Goal: Task Accomplishment & Management: Manage account settings

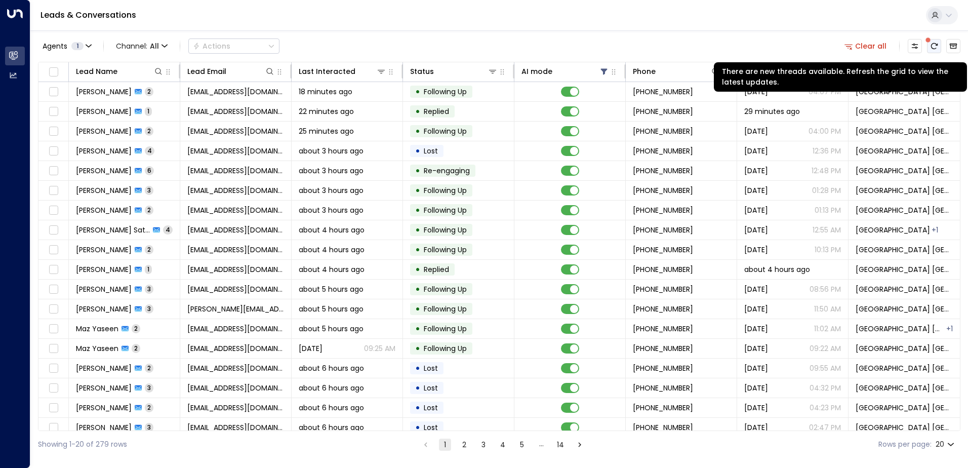
click at [938, 44] on button "There are new threads available. Refresh the grid to view the latest updates." at bounding box center [934, 46] width 14 height 14
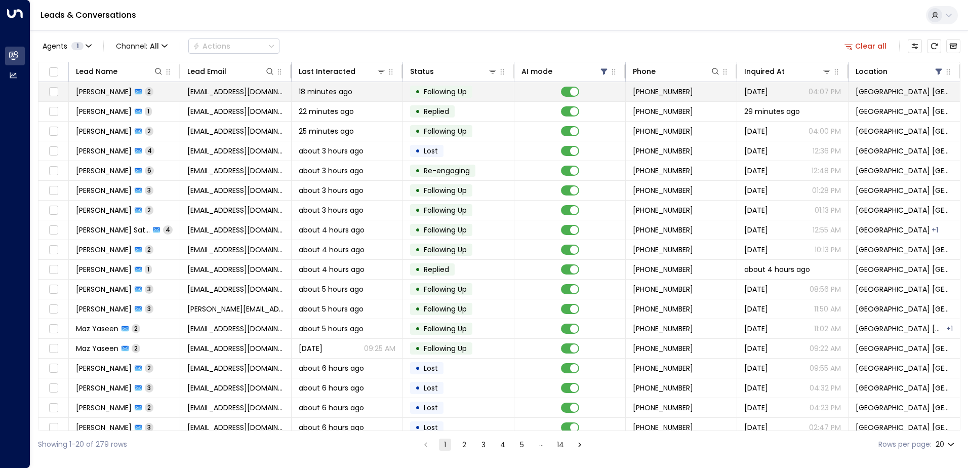
click at [201, 94] on span "[EMAIL_ADDRESS][DOMAIN_NAME]" at bounding box center [235, 92] width 97 height 10
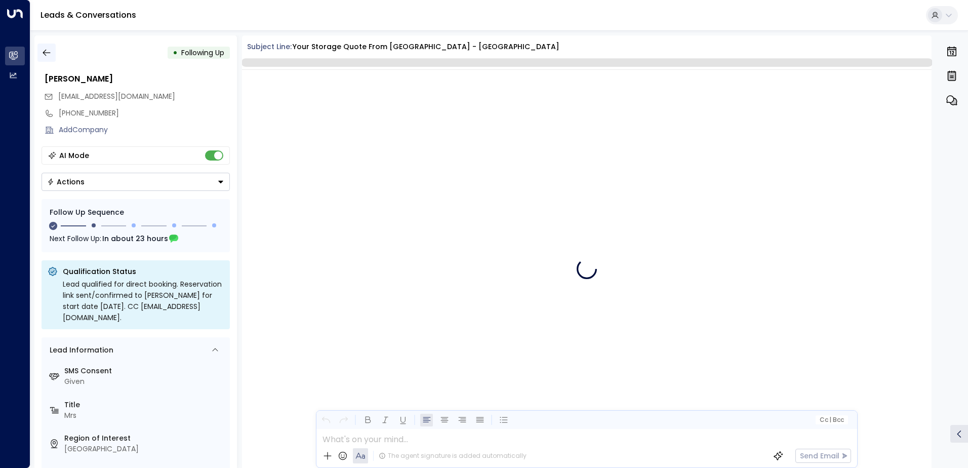
scroll to position [787, 0]
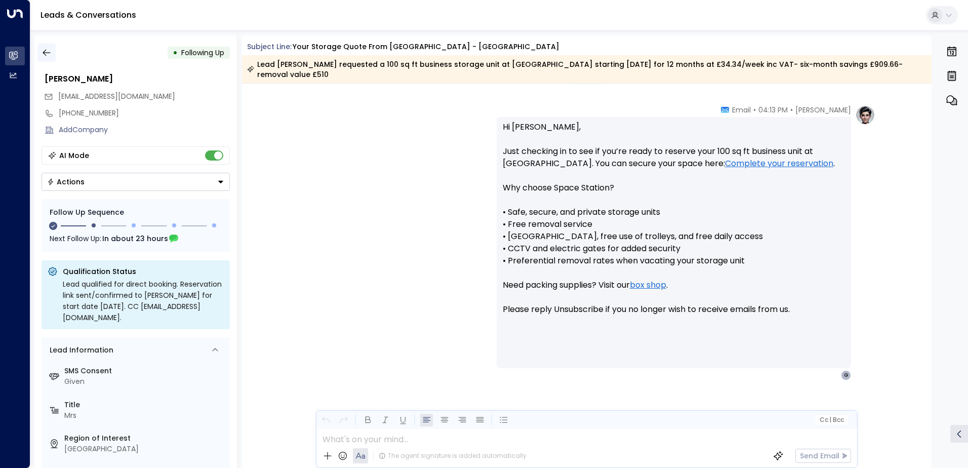
click at [52, 45] on button "button" at bounding box center [46, 53] width 18 height 18
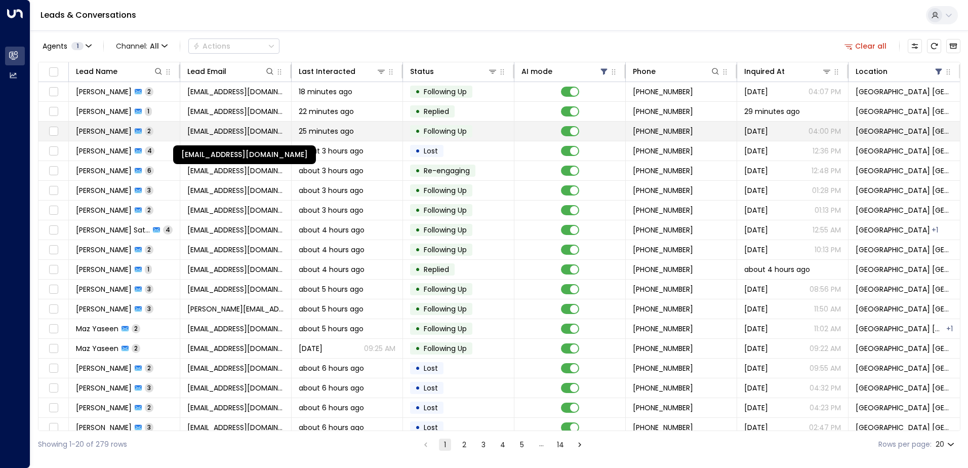
click at [216, 134] on span "[EMAIL_ADDRESS][DOMAIN_NAME]" at bounding box center [235, 131] width 97 height 10
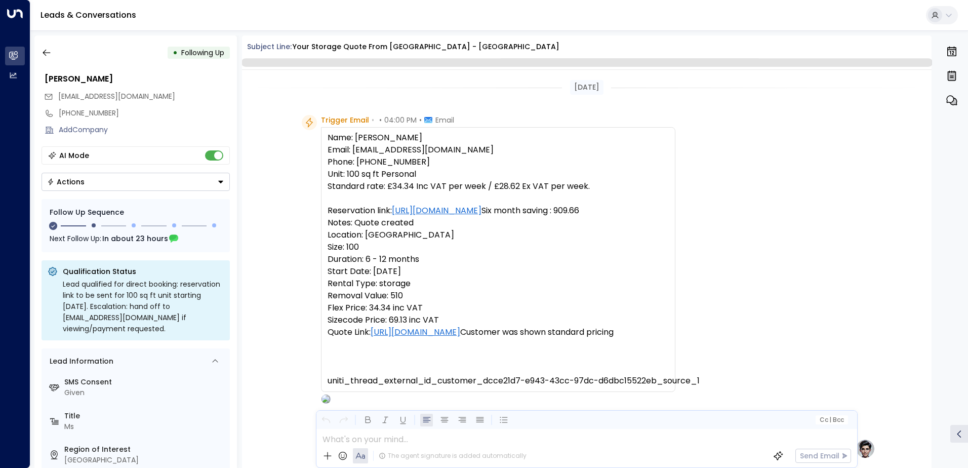
scroll to position [738, 0]
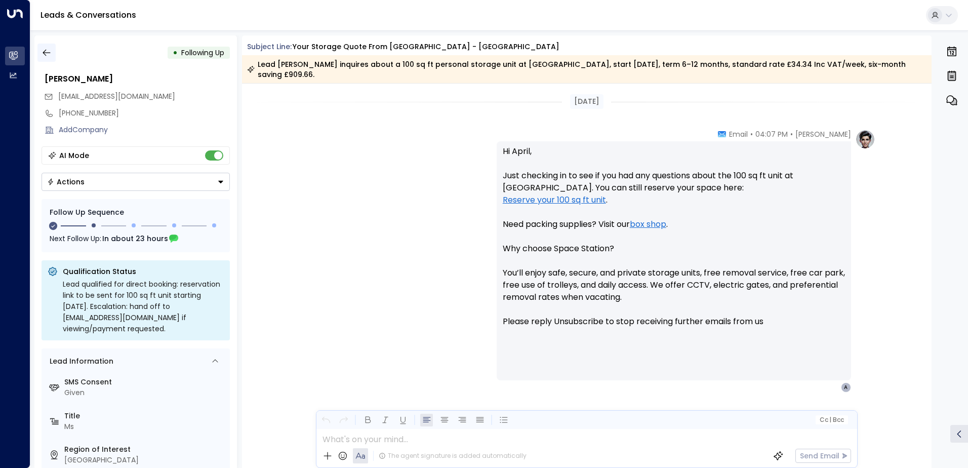
click at [52, 58] on button "button" at bounding box center [46, 53] width 18 height 18
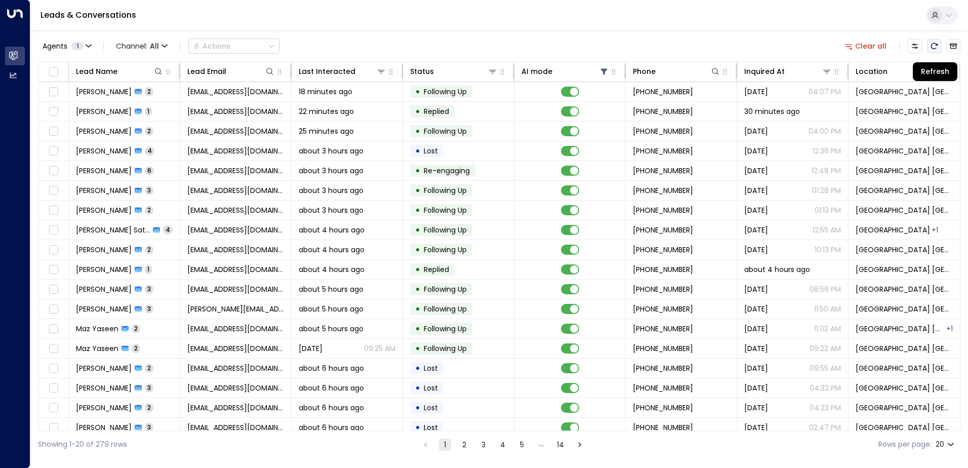
click at [933, 50] on icon "Refresh" at bounding box center [934, 46] width 8 height 8
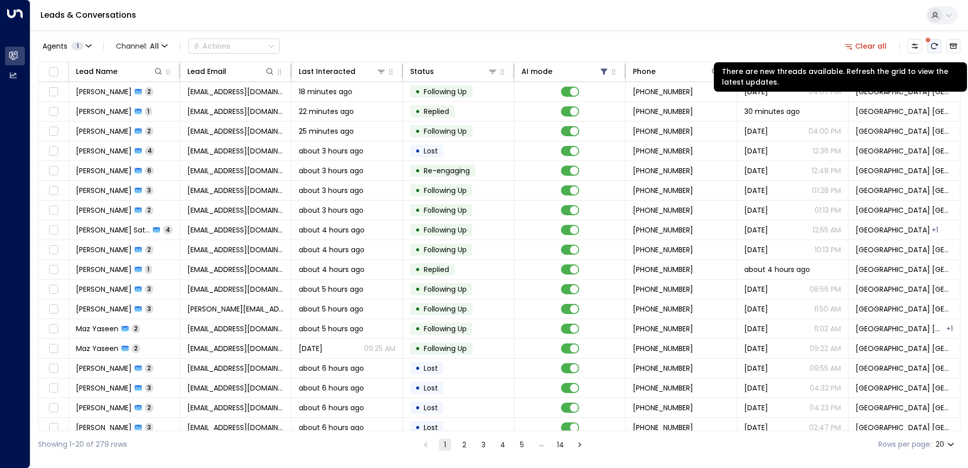
click at [931, 45] on icon "There are new threads available. Refresh the grid to view the latest updates." at bounding box center [934, 46] width 7 height 6
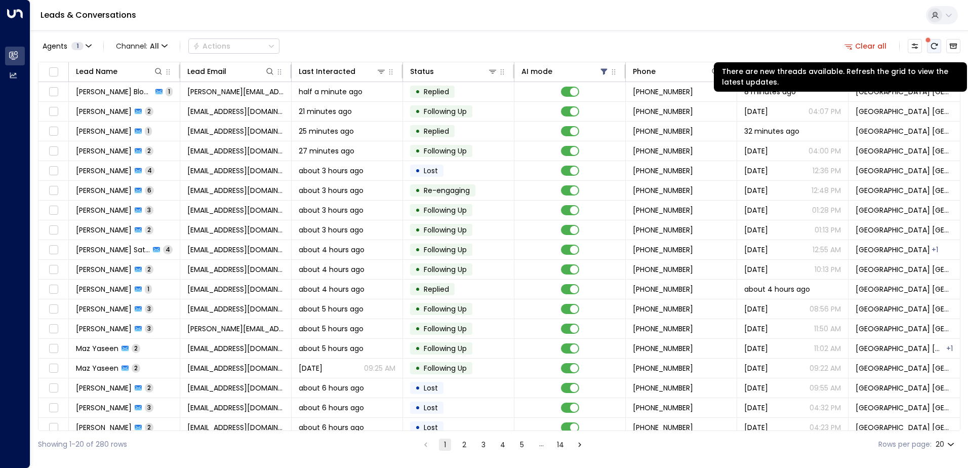
click at [930, 47] on icon "There are new threads available. Refresh the grid to view the latest updates." at bounding box center [934, 46] width 8 height 8
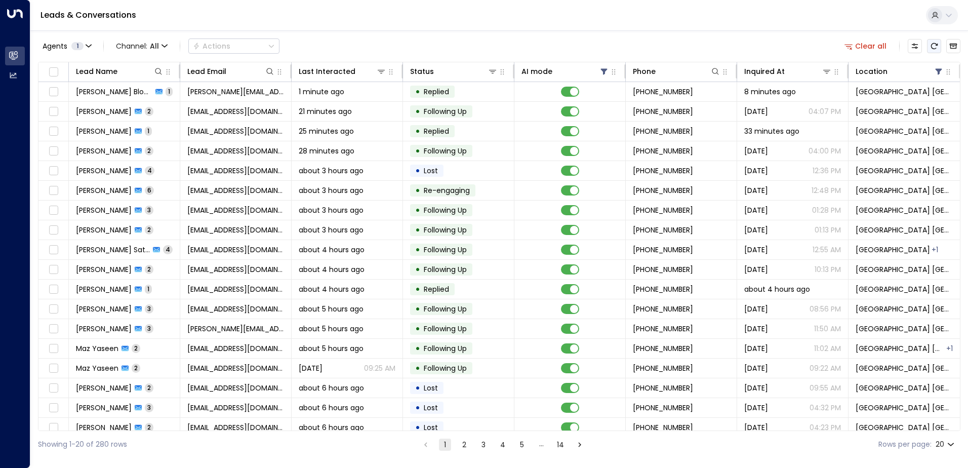
click at [930, 46] on icon "Refresh" at bounding box center [934, 46] width 8 height 8
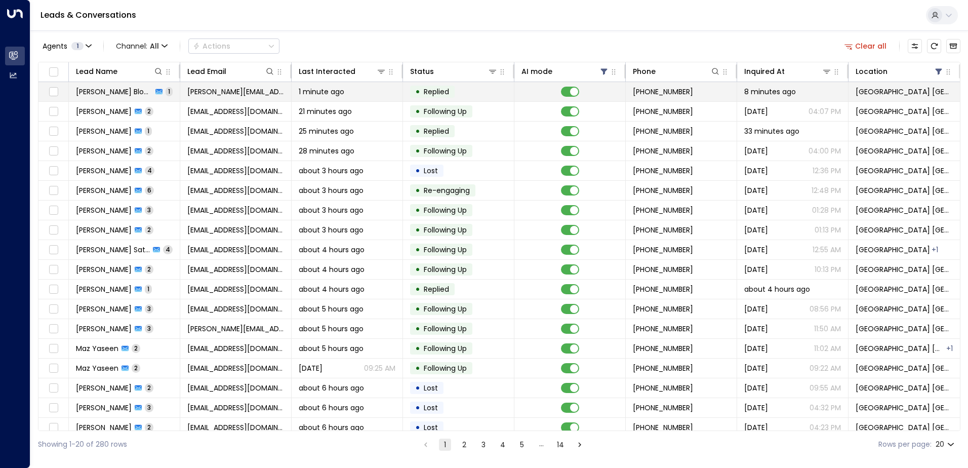
click at [198, 90] on span "fred.gjjj@gmail.com" at bounding box center [235, 92] width 97 height 10
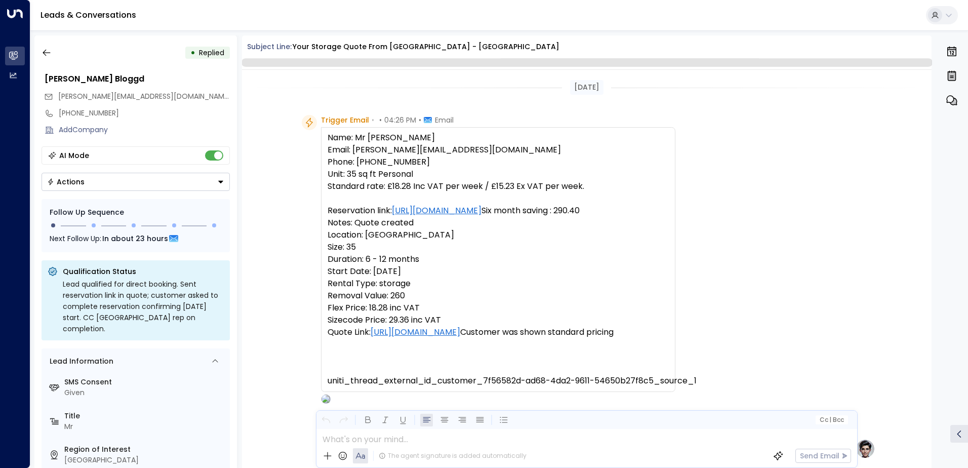
scroll to position [382, 0]
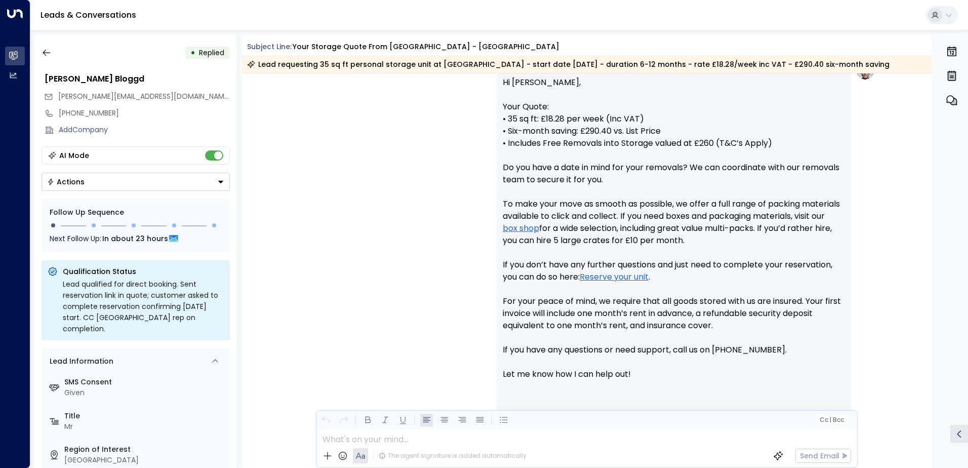
click at [126, 181] on button "Actions" at bounding box center [136, 182] width 188 height 18
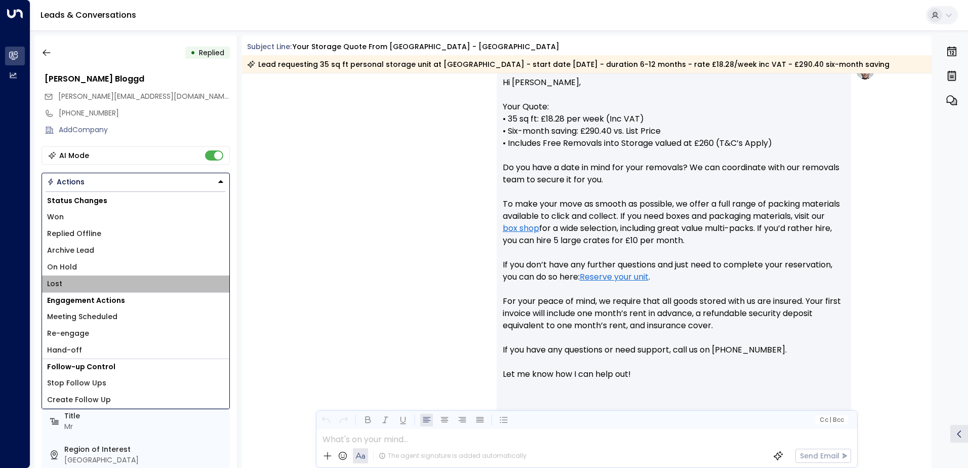
click at [62, 281] on li "Lost" at bounding box center [135, 283] width 187 height 17
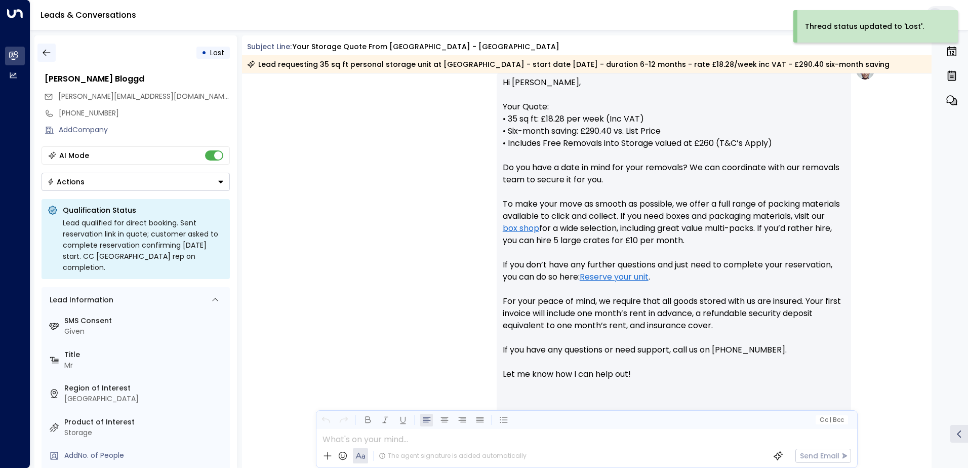
click at [49, 55] on icon "button" at bounding box center [47, 53] width 10 height 10
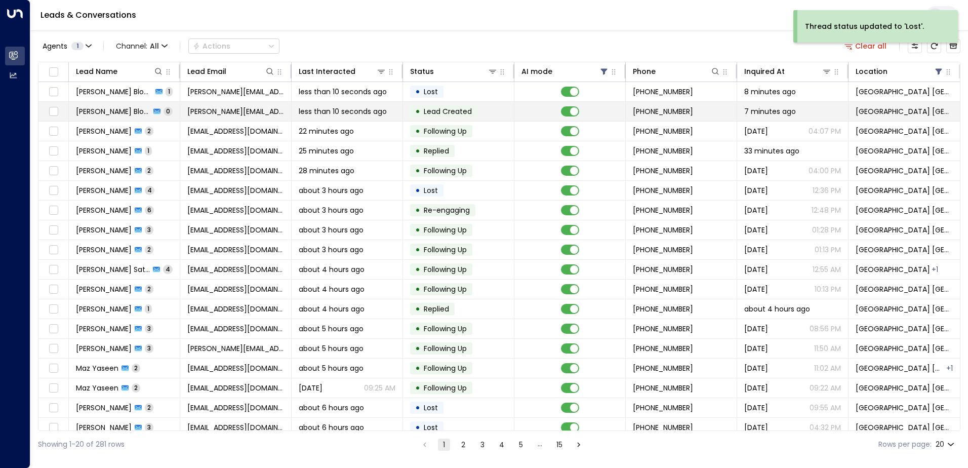
click at [216, 110] on span "fred.gjjj@gmail.com" at bounding box center [235, 111] width 97 height 10
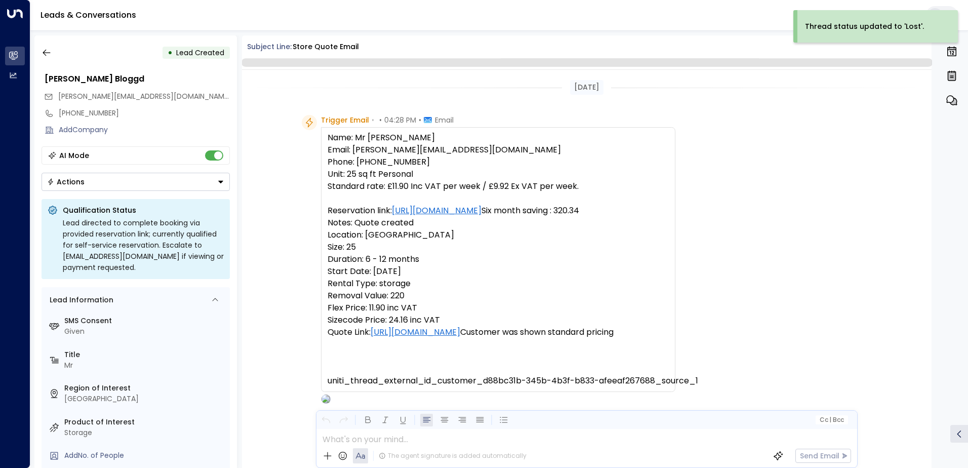
scroll to position [62, 0]
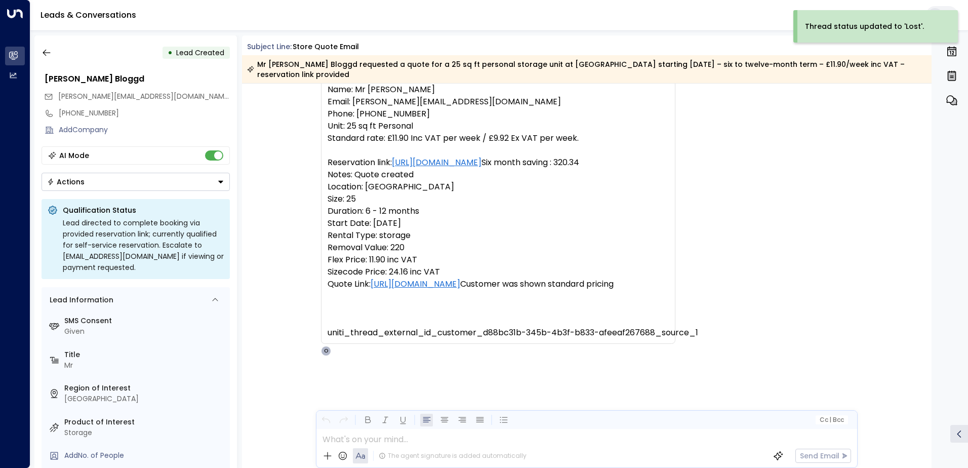
click at [89, 183] on button "Actions" at bounding box center [136, 182] width 188 height 18
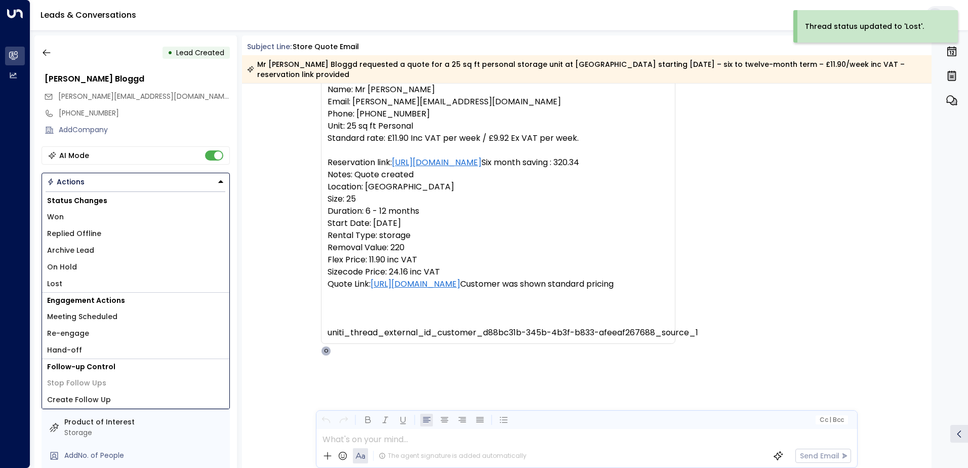
click at [62, 283] on li "Lost" at bounding box center [135, 283] width 187 height 17
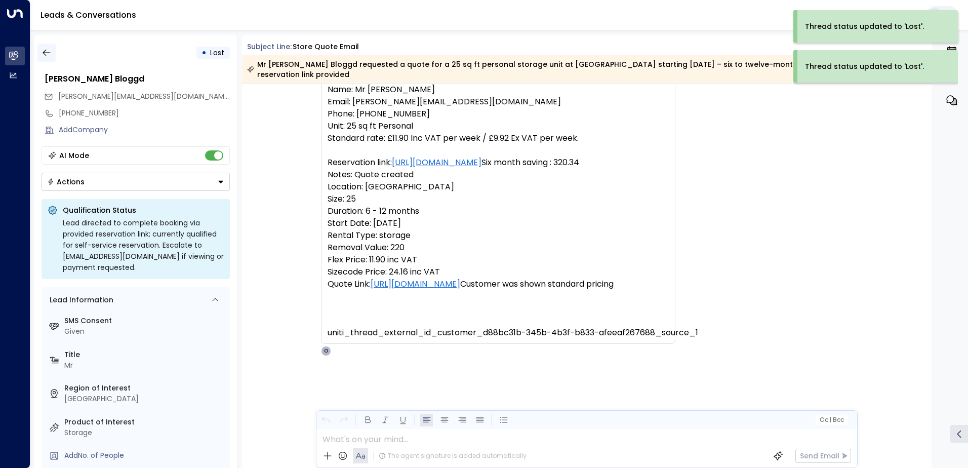
click at [49, 57] on icon "button" at bounding box center [47, 53] width 10 height 10
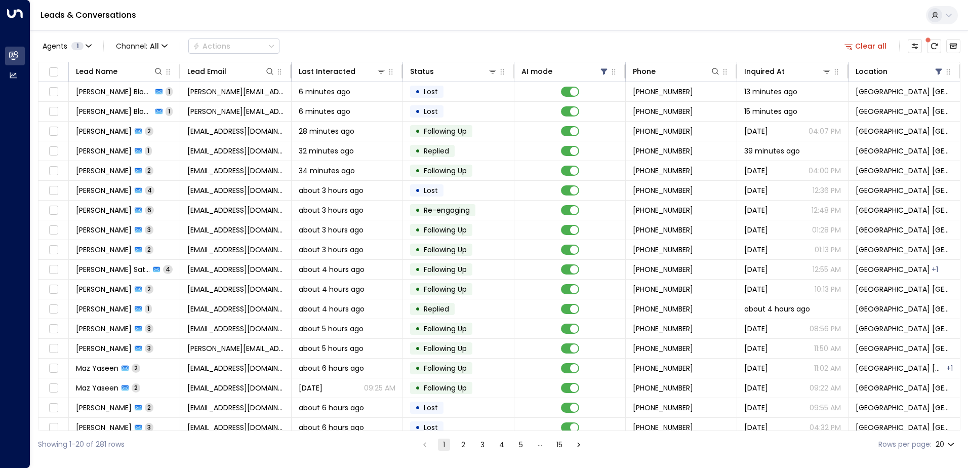
click at [926, 45] on div at bounding box center [934, 46] width 53 height 14
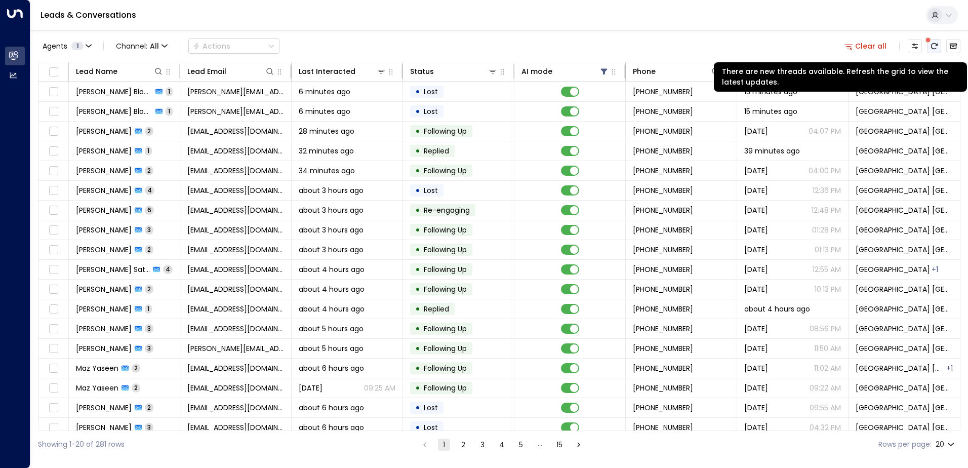
click at [934, 46] on icon "There are new threads available. Refresh the grid to view the latest updates." at bounding box center [934, 46] width 8 height 8
